Goal: Task Accomplishment & Management: Use online tool/utility

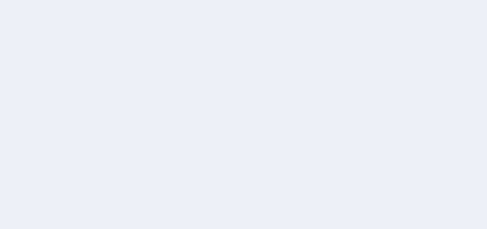
click at [133, 41] on div at bounding box center [243, 114] width 487 height 229
click at [57, 18] on div at bounding box center [243, 114] width 487 height 229
click at [184, 37] on div at bounding box center [243, 114] width 487 height 229
click at [111, 30] on div at bounding box center [243, 114] width 487 height 229
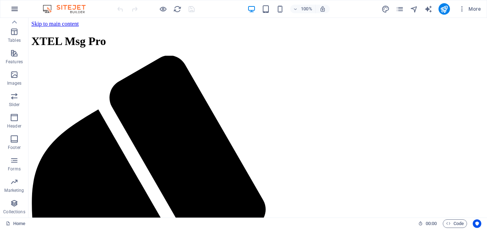
click at [12, 7] on icon "button" at bounding box center [14, 9] width 9 height 9
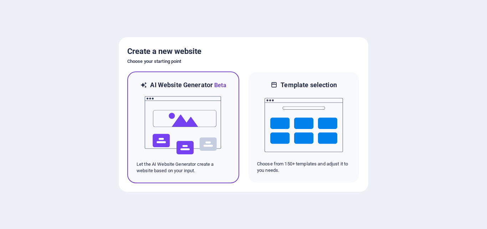
click at [176, 90] on img at bounding box center [183, 124] width 78 height 71
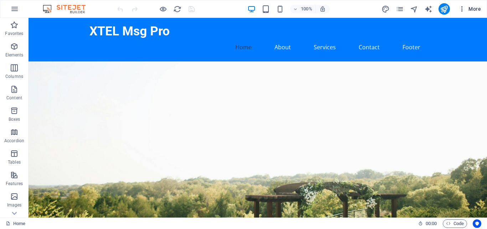
click at [463, 11] on icon "button" at bounding box center [462, 8] width 7 height 7
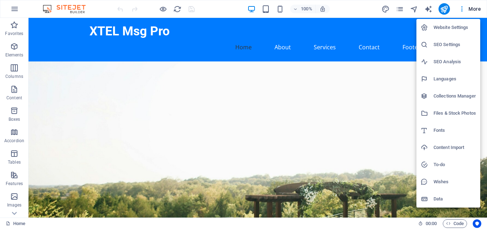
click at [457, 3] on div at bounding box center [243, 114] width 487 height 229
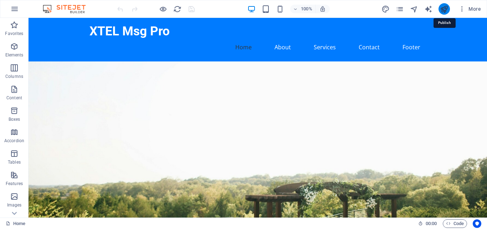
click at [443, 9] on icon "publish" at bounding box center [444, 9] width 8 height 8
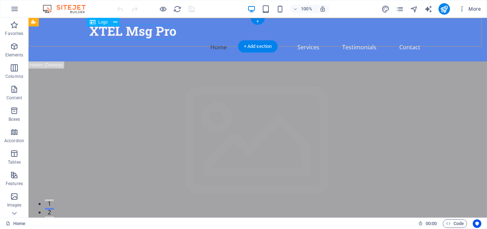
click at [132, 31] on div "XTEL Msg Pro" at bounding box center [257, 31] width 337 height 15
click at [140, 32] on div "XTEL Msg Pro" at bounding box center [257, 31] width 337 height 15
